Goal: Find specific page/section: Find specific page/section

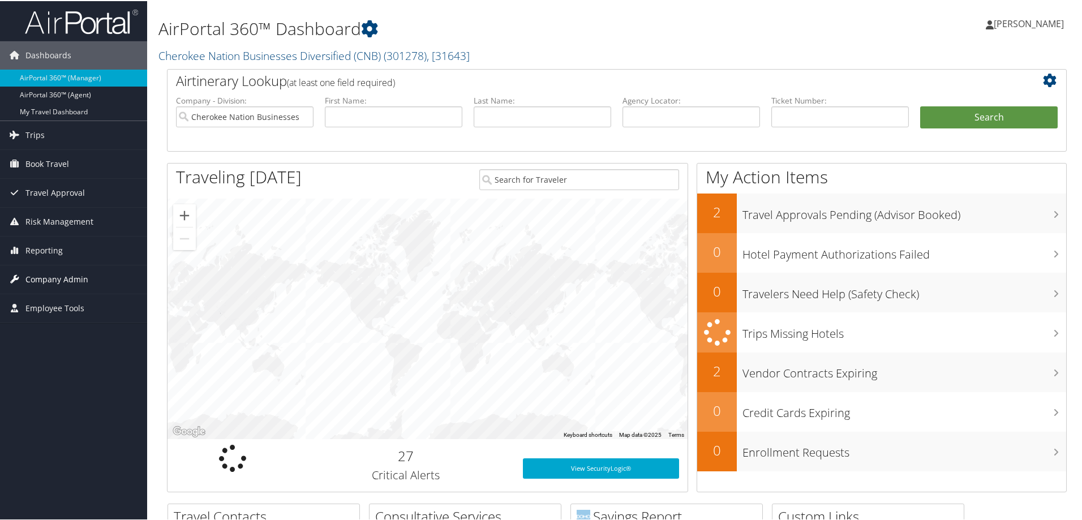
click at [63, 277] on span "Company Admin" at bounding box center [56, 278] width 63 height 28
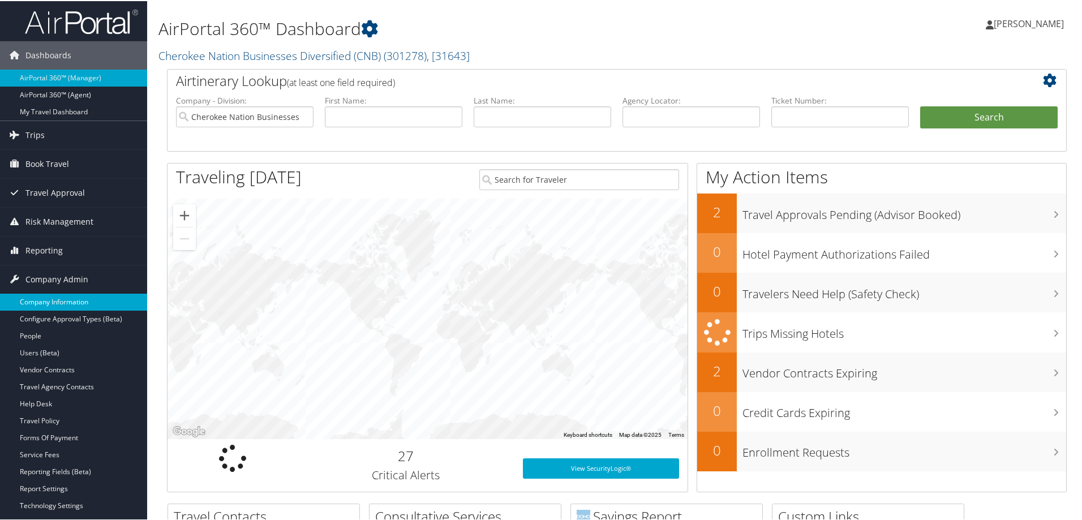
click at [53, 298] on link "Company Information" at bounding box center [73, 301] width 147 height 17
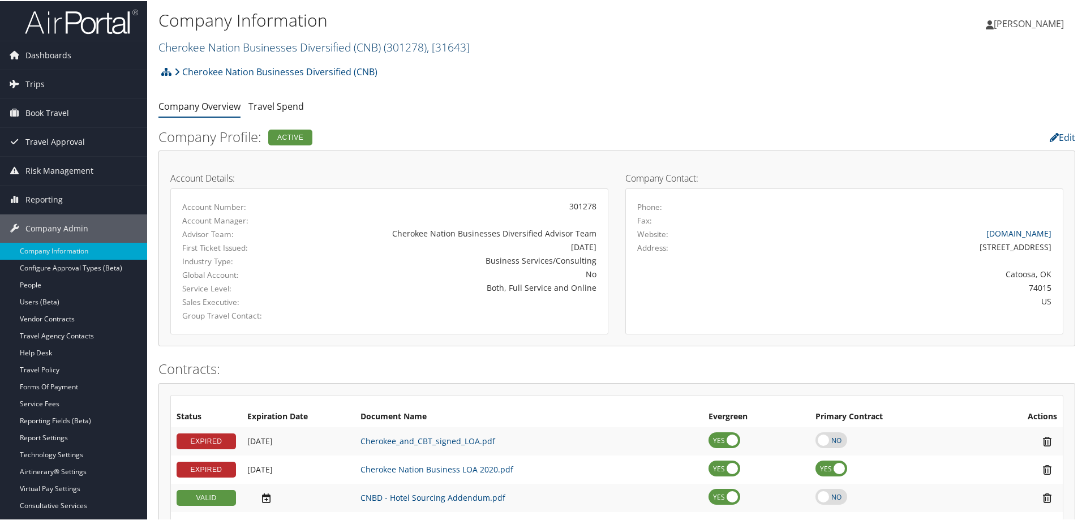
click at [470, 48] on span ", [ 31643 ]" at bounding box center [448, 45] width 43 height 15
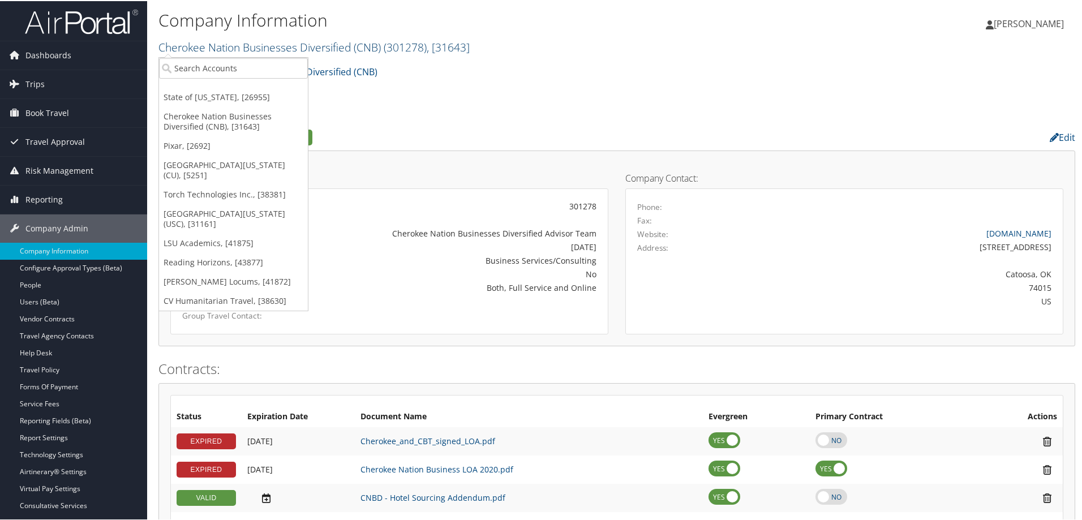
click at [470, 48] on span ", [ 31643 ]" at bounding box center [448, 45] width 43 height 15
click at [209, 69] on input "search" at bounding box center [233, 67] width 149 height 21
type input "lsu"
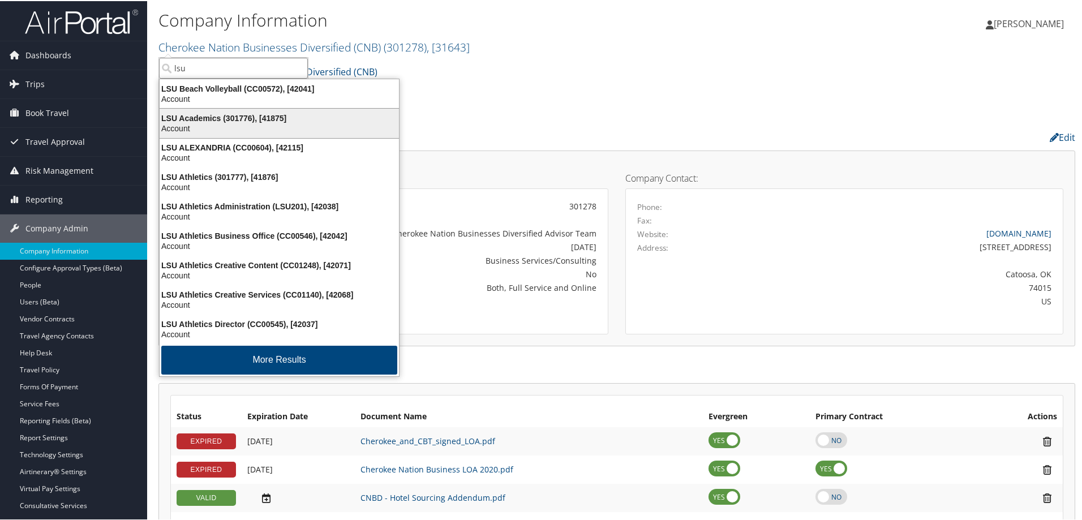
click at [221, 127] on div "Account" at bounding box center [279, 127] width 253 height 10
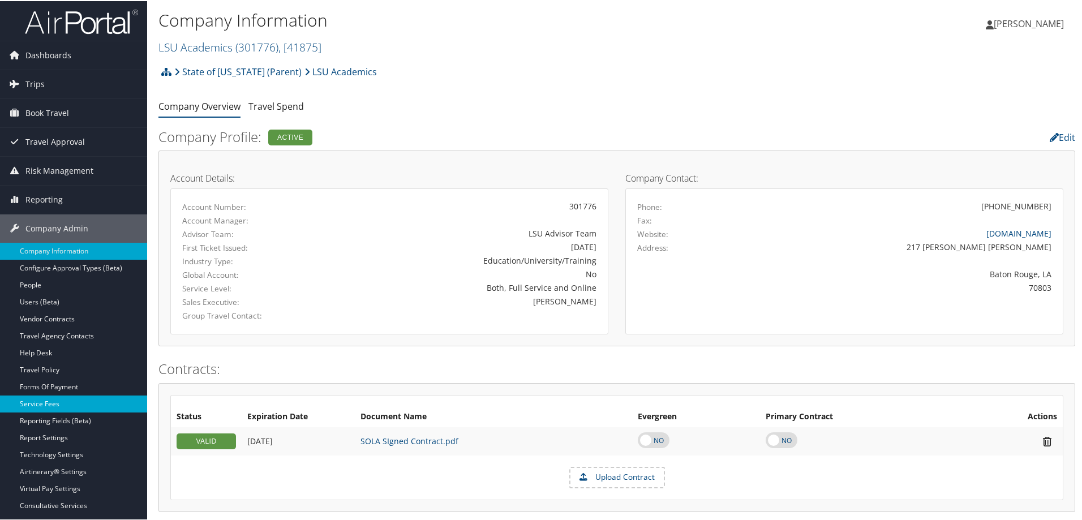
click at [48, 403] on link "Service Fees" at bounding box center [73, 403] width 147 height 17
